Goal: Transaction & Acquisition: Purchase product/service

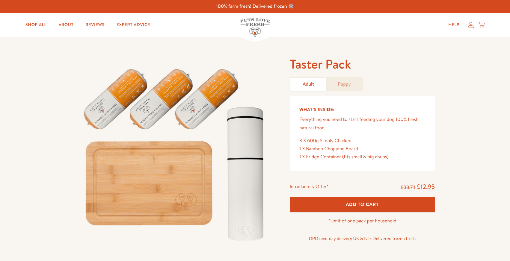
click at [468, 28] on icon at bounding box center [471, 25] width 6 height 6
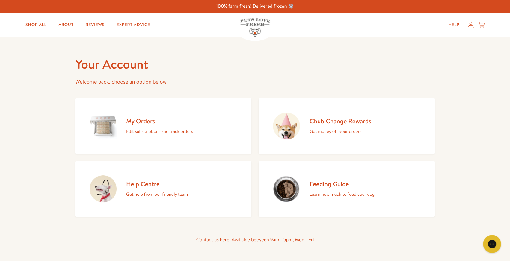
click at [160, 125] on h2 "My Orders" at bounding box center [159, 121] width 67 height 8
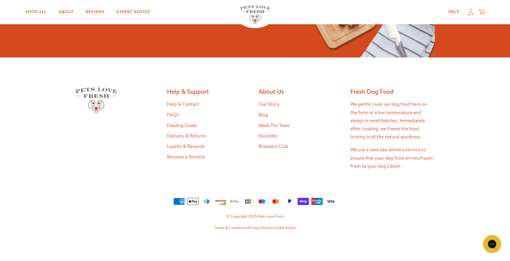
scroll to position [143, 0]
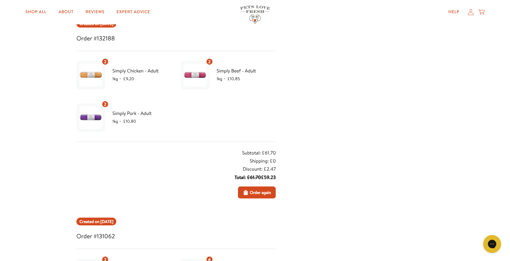
scroll to position [82, 0]
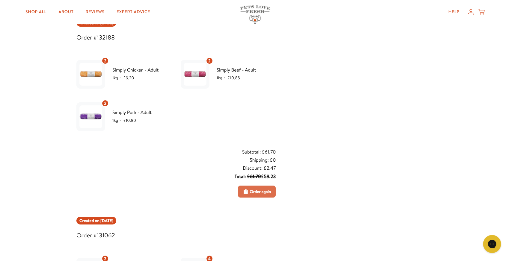
click at [265, 195] on span "Order again" at bounding box center [260, 191] width 21 height 7
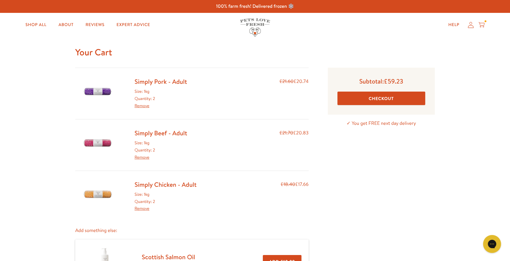
click at [408, 105] on button "Checkout" at bounding box center [381, 98] width 88 height 13
